Goal: Navigation & Orientation: Find specific page/section

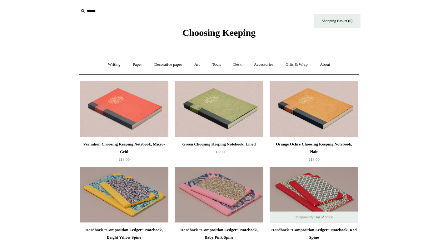
click at [230, 34] on span "Choosing Keeping" at bounding box center [218, 32] width 73 height 10
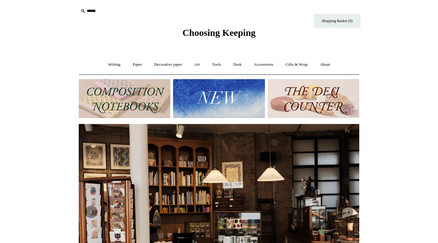
click at [219, 105] on img at bounding box center [218, 98] width 91 height 39
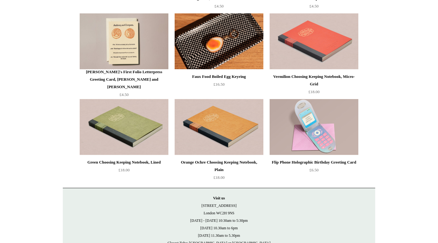
scroll to position [1270, 0]
